Goal: Leave review/rating

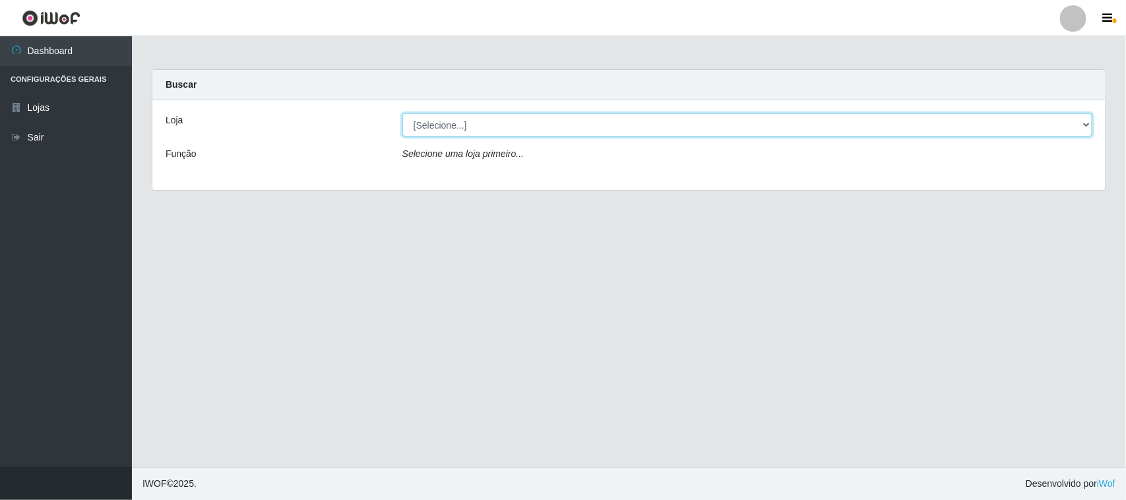
click at [1086, 127] on select "[Selecione...] Nordestão - [GEOGRAPHIC_DATA]" at bounding box center [748, 125] width 690 height 23
select select "420"
click at [403, 114] on select "[Selecione...] Nordestão - [GEOGRAPHIC_DATA]" at bounding box center [748, 125] width 690 height 23
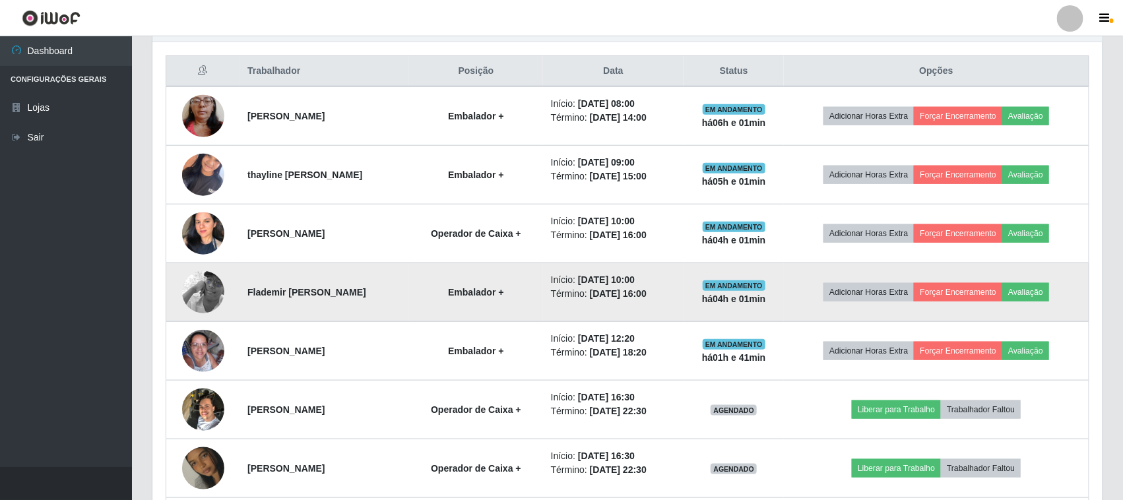
scroll to position [472, 0]
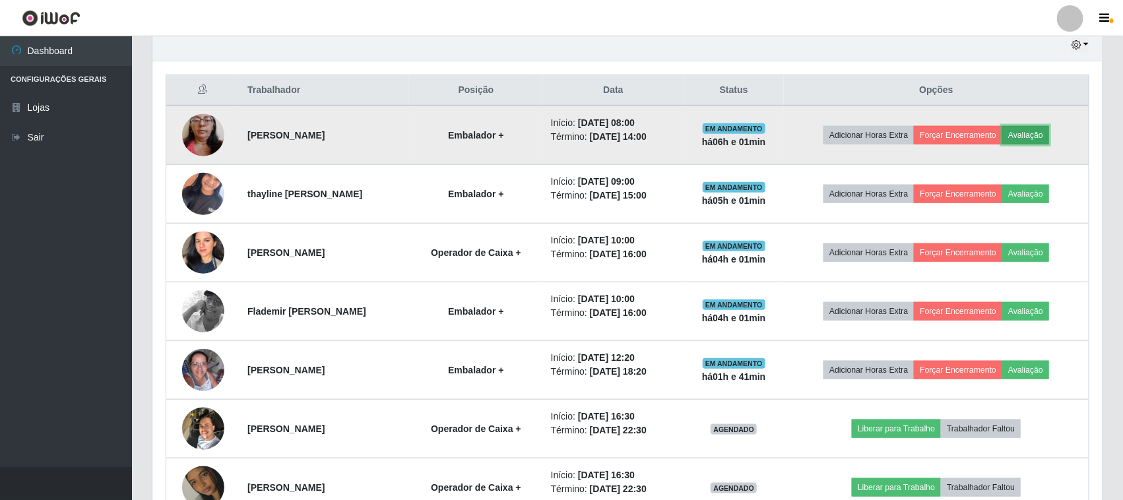
click at [1039, 137] on button "Avaliação" at bounding box center [1025, 135] width 47 height 18
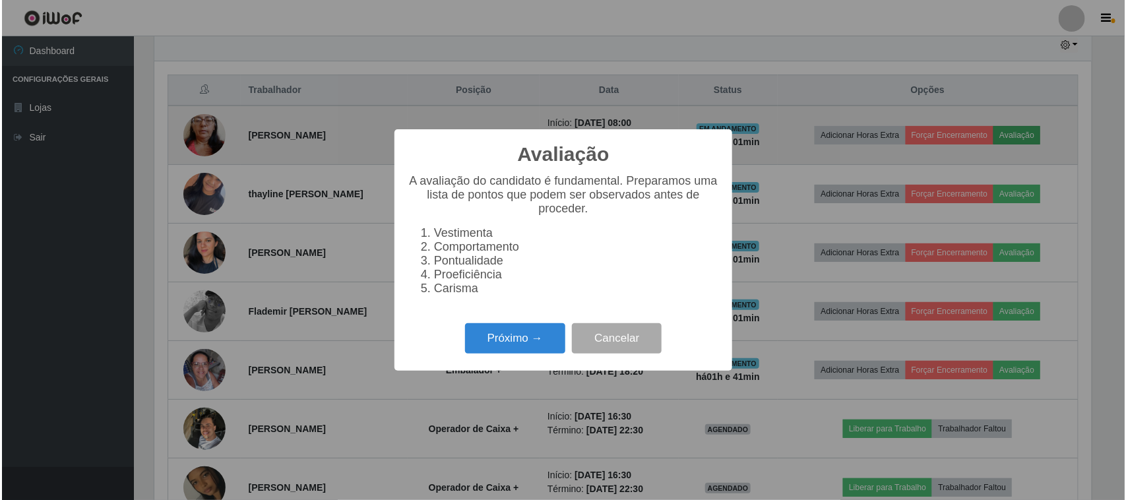
scroll to position [275, 941]
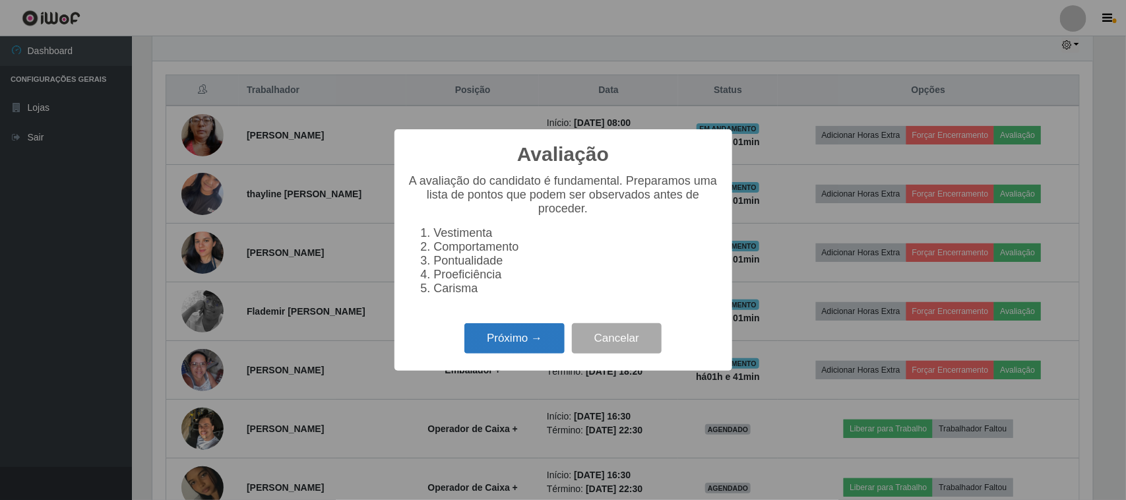
click at [530, 346] on button "Próximo →" at bounding box center [515, 338] width 100 height 31
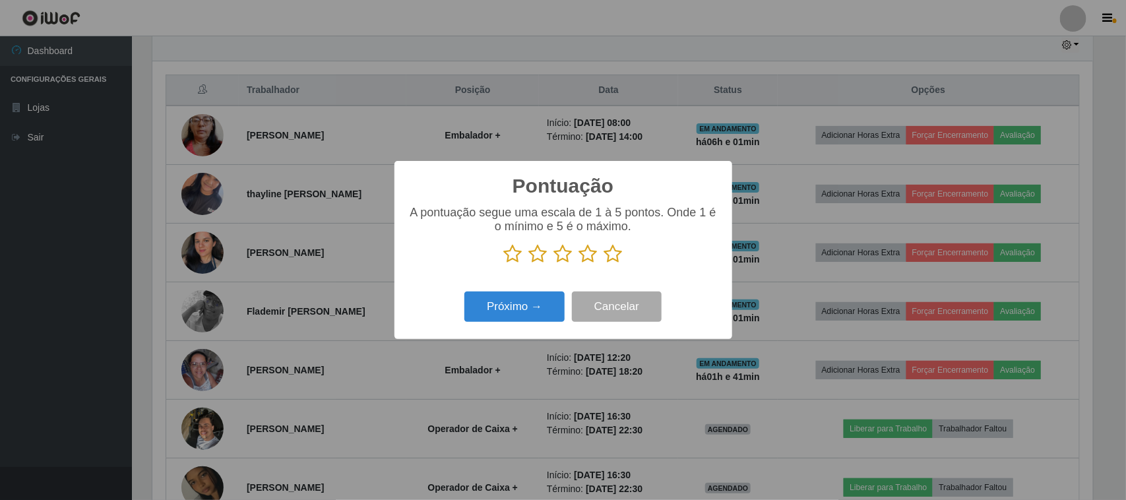
click at [614, 256] on icon at bounding box center [613, 254] width 18 height 20
click at [604, 264] on input "radio" at bounding box center [604, 264] width 0 height 0
click at [522, 306] on button "Próximo →" at bounding box center [515, 307] width 100 height 31
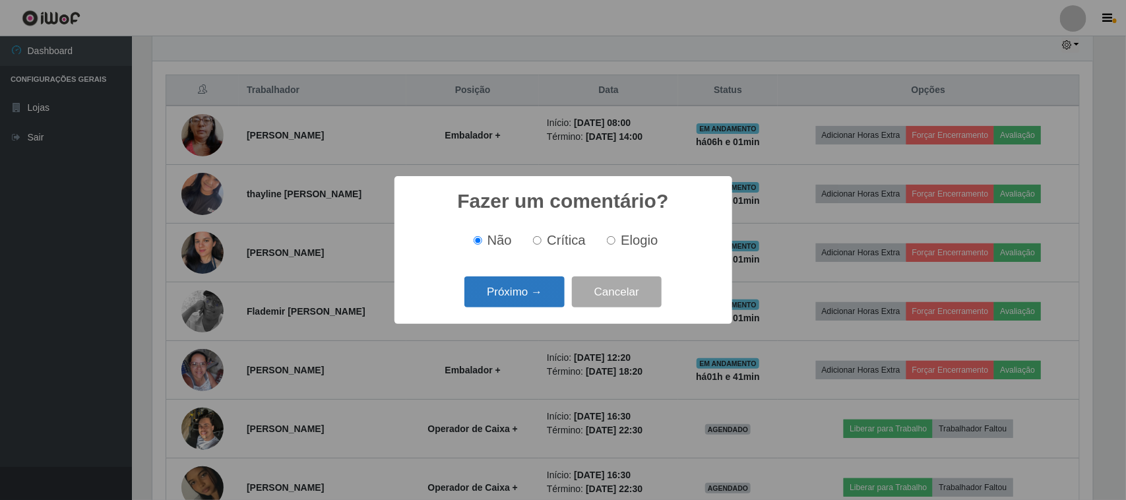
click at [525, 302] on button "Próximo →" at bounding box center [515, 291] width 100 height 31
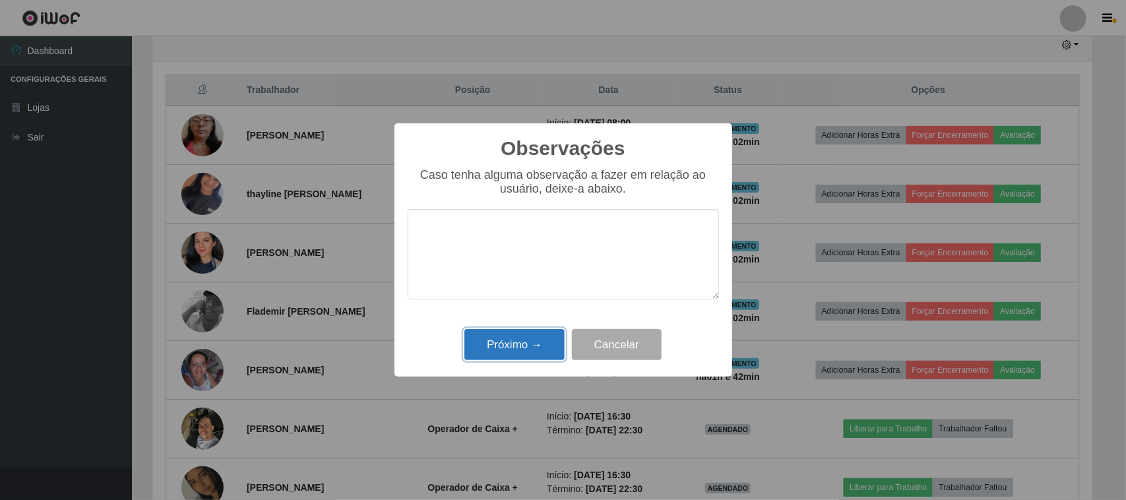
click at [511, 342] on button "Próximo →" at bounding box center [515, 344] width 100 height 31
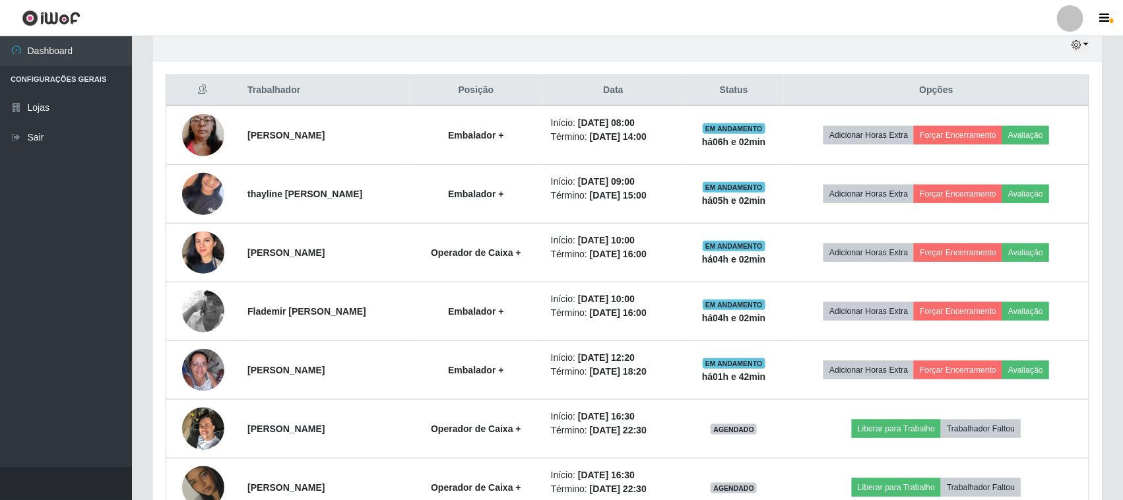
scroll to position [275, 950]
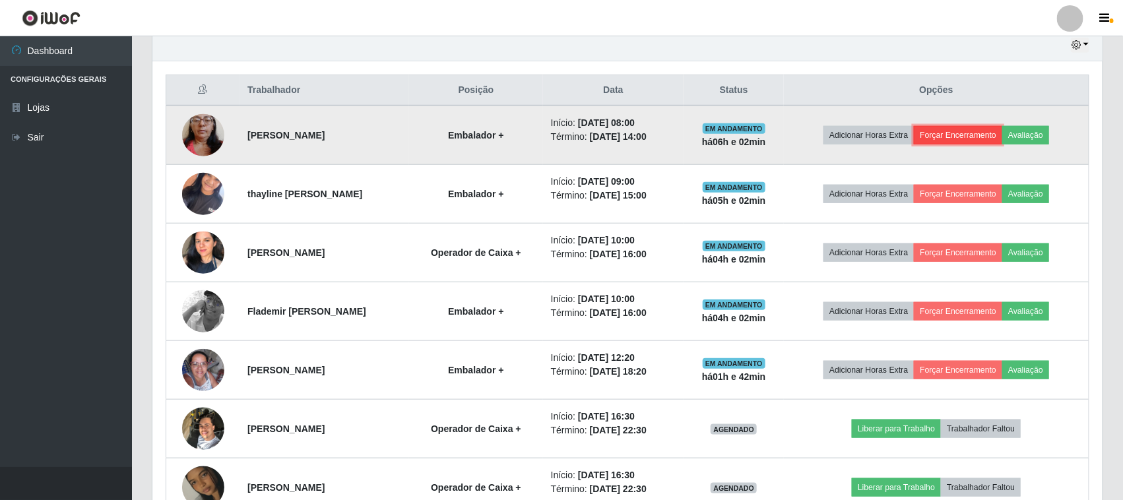
click at [947, 135] on button "Forçar Encerramento" at bounding box center [958, 135] width 88 height 18
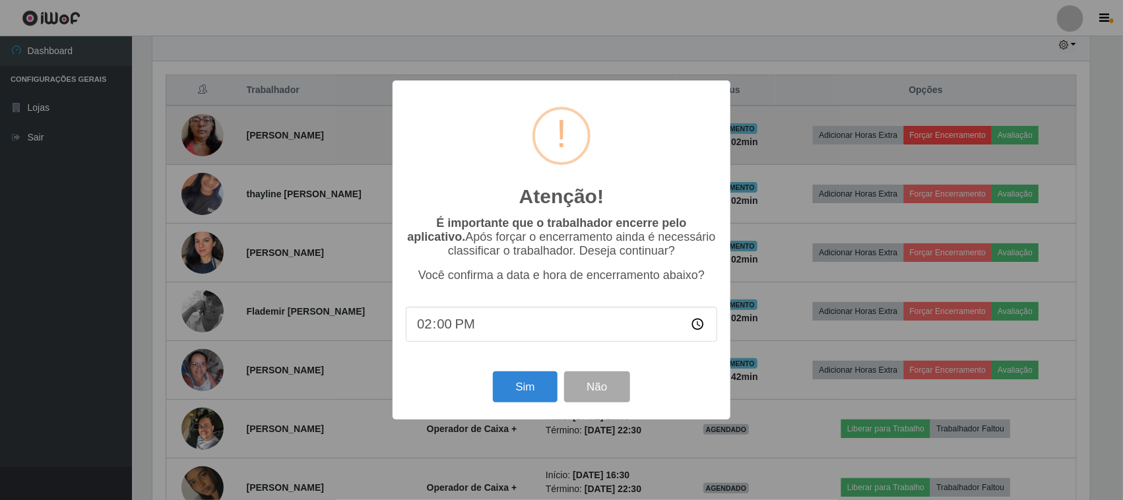
scroll to position [275, 941]
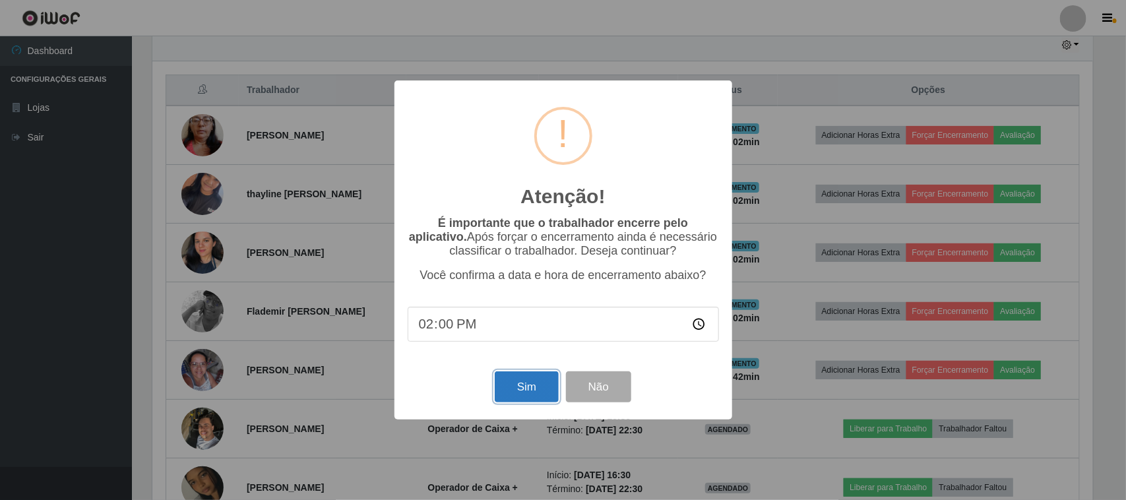
click at [536, 387] on button "Sim" at bounding box center [527, 387] width 64 height 31
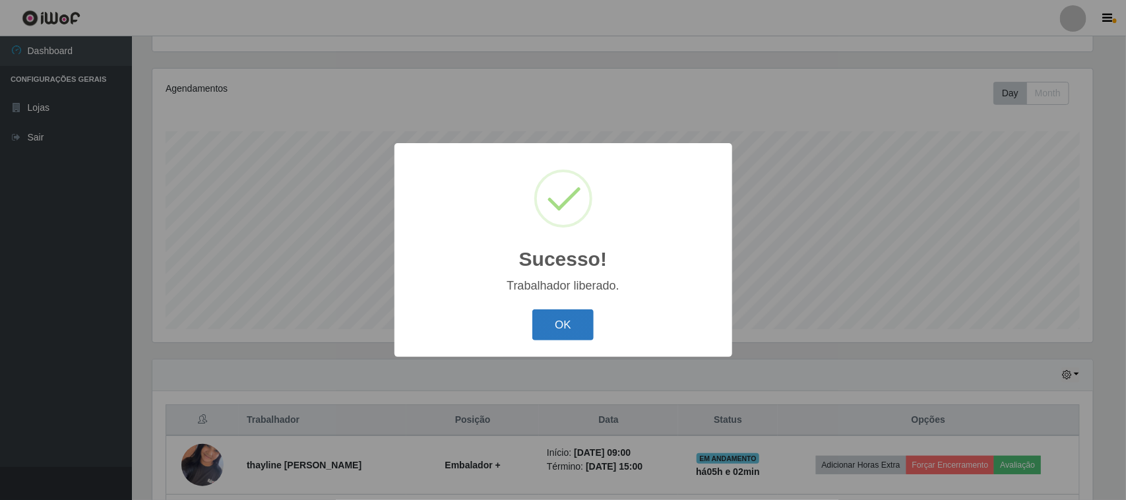
click at [558, 317] on button "OK" at bounding box center [563, 324] width 61 height 31
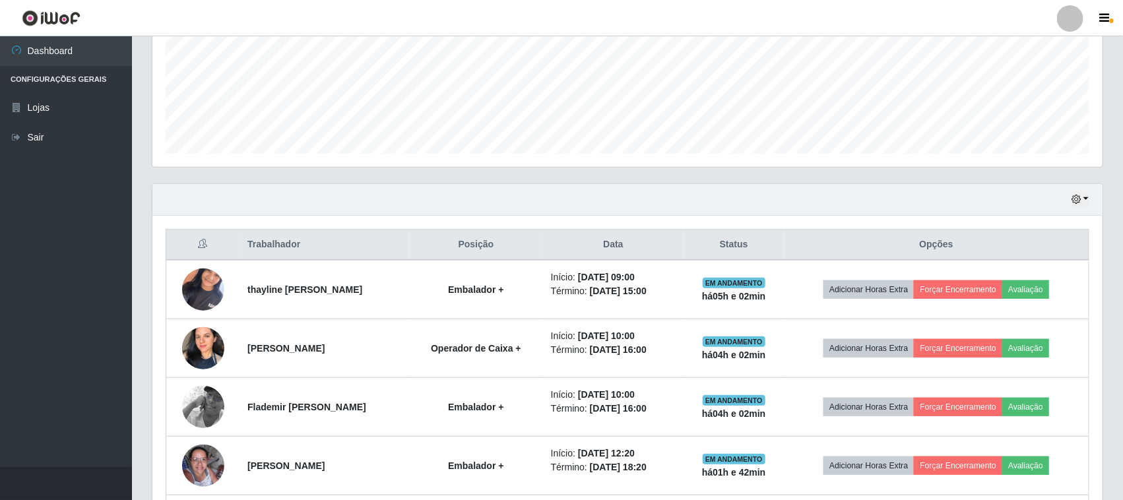
scroll to position [0, 0]
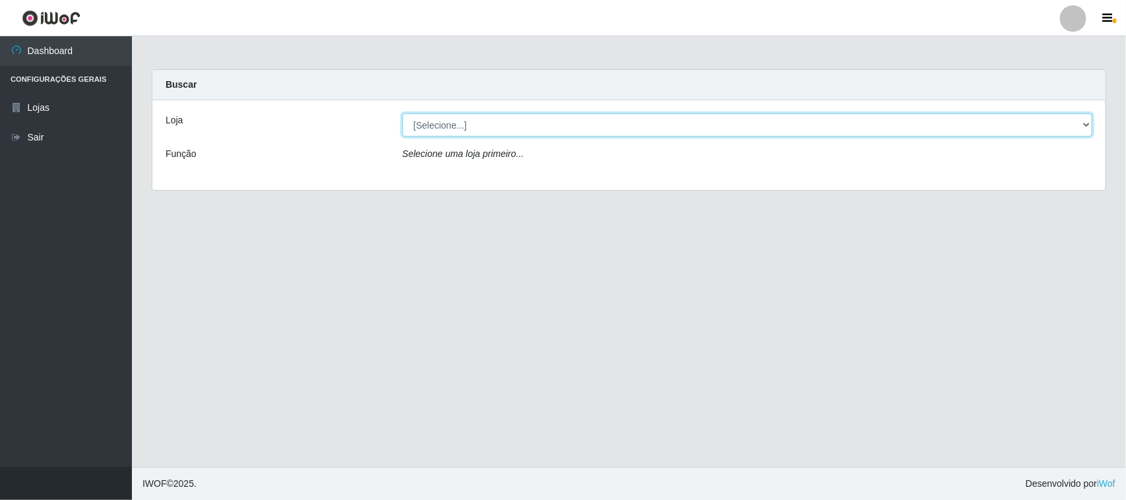
click at [486, 125] on select "[Selecione...] Nordestão - [GEOGRAPHIC_DATA]" at bounding box center [748, 125] width 690 height 23
select select "420"
click at [403, 114] on select "[Selecione...] Nordestão - [GEOGRAPHIC_DATA]" at bounding box center [748, 125] width 690 height 23
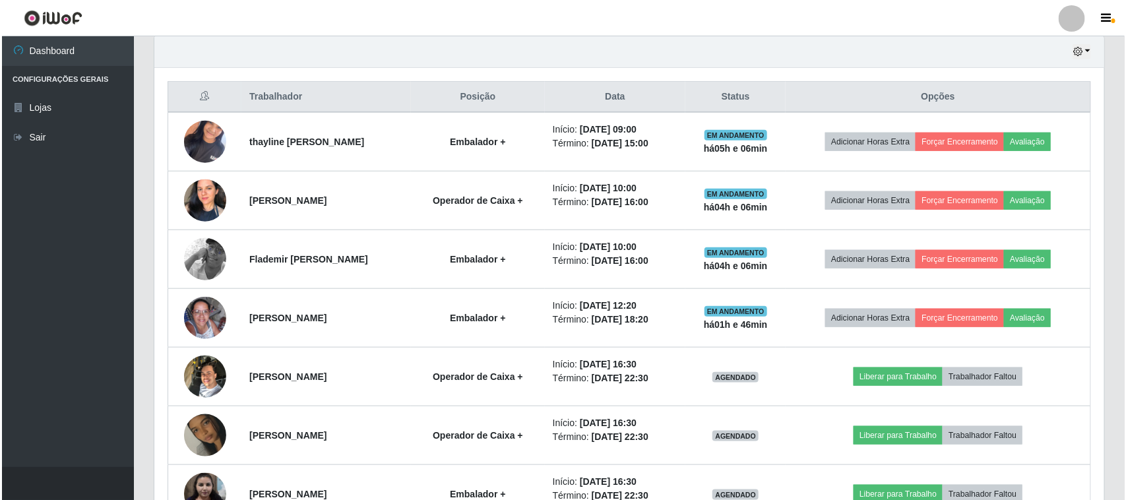
scroll to position [495, 0]
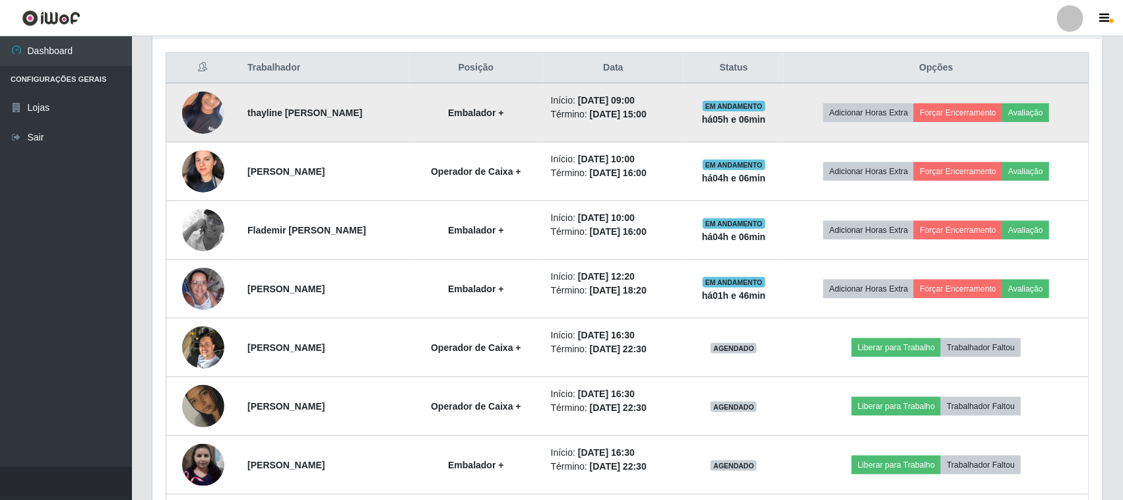
click at [195, 108] on img at bounding box center [203, 112] width 42 height 56
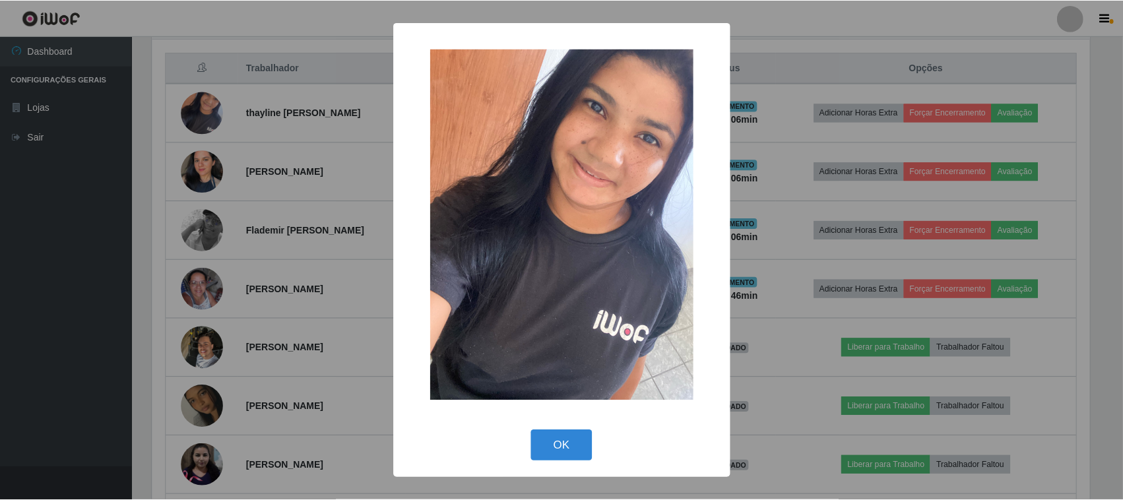
scroll to position [275, 941]
click at [564, 446] on button "OK" at bounding box center [563, 445] width 61 height 31
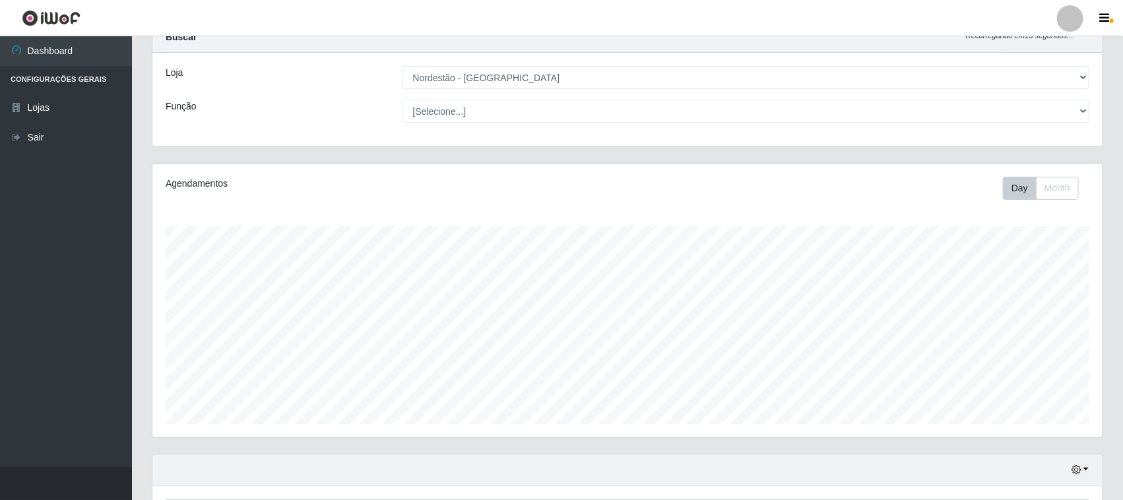
scroll to position [0, 0]
